Goal: Information Seeking & Learning: Learn about a topic

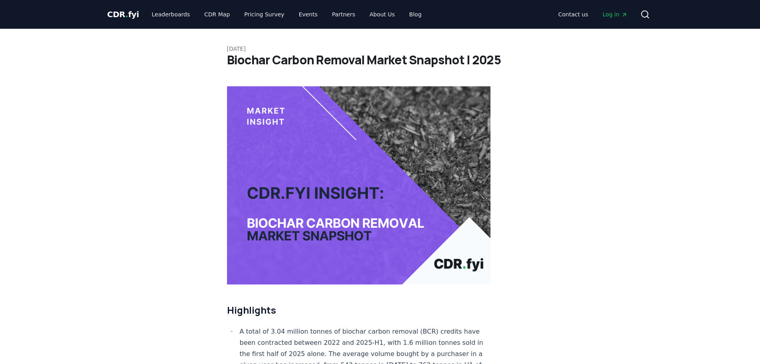
drag, startPoint x: 225, startPoint y: 47, endPoint x: 337, endPoint y: 50, distance: 111.4
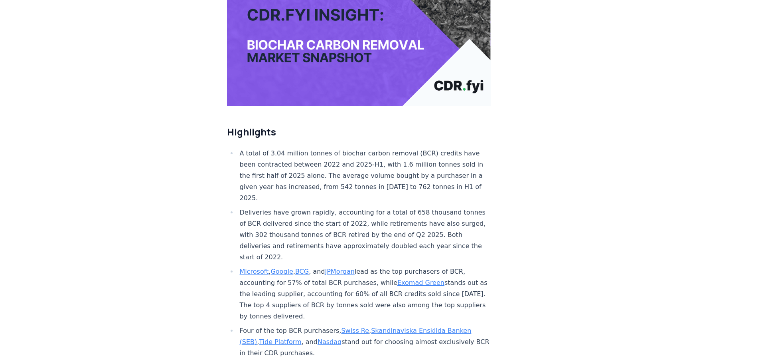
scroll to position [40, 0]
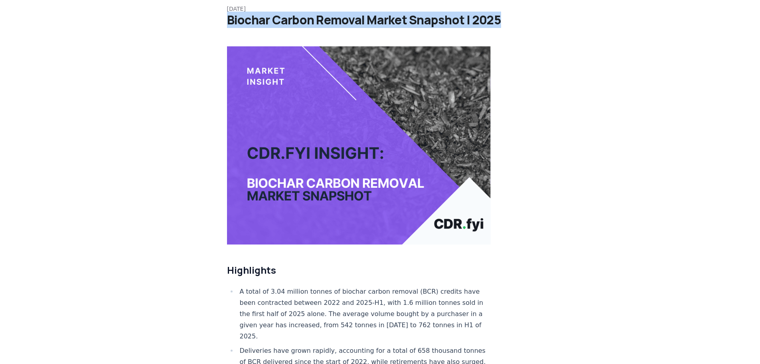
drag, startPoint x: 353, startPoint y: 22, endPoint x: 214, endPoint y: 22, distance: 138.9
copy h1 "Biochar Carbon Removal Market Snapshot | 2025"
